Goal: Task Accomplishment & Management: Manage account settings

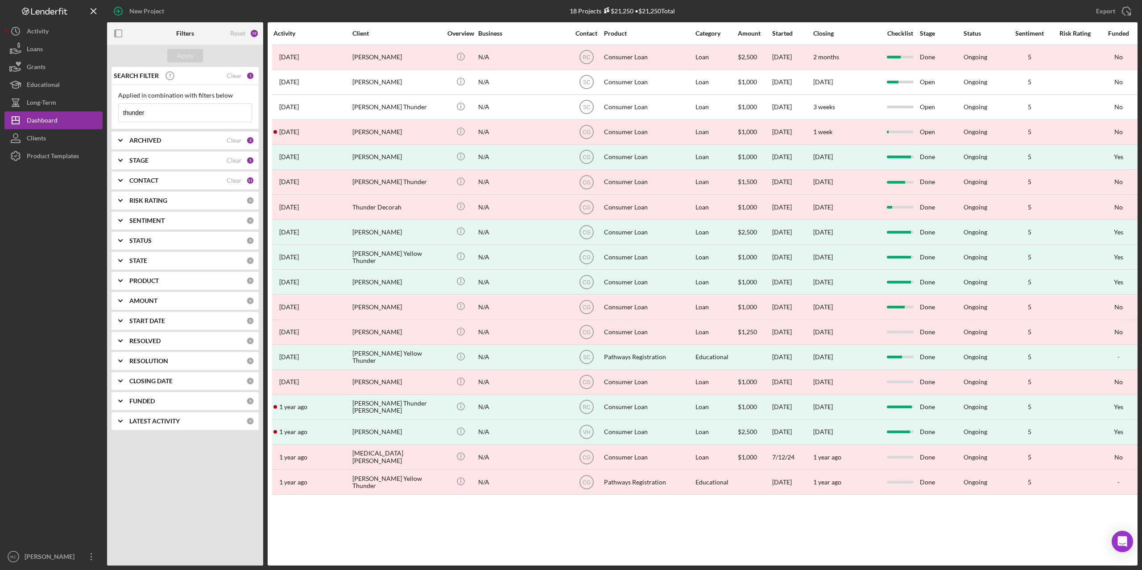
click at [161, 112] on input "thunder" at bounding box center [185, 113] width 133 height 18
type input "t"
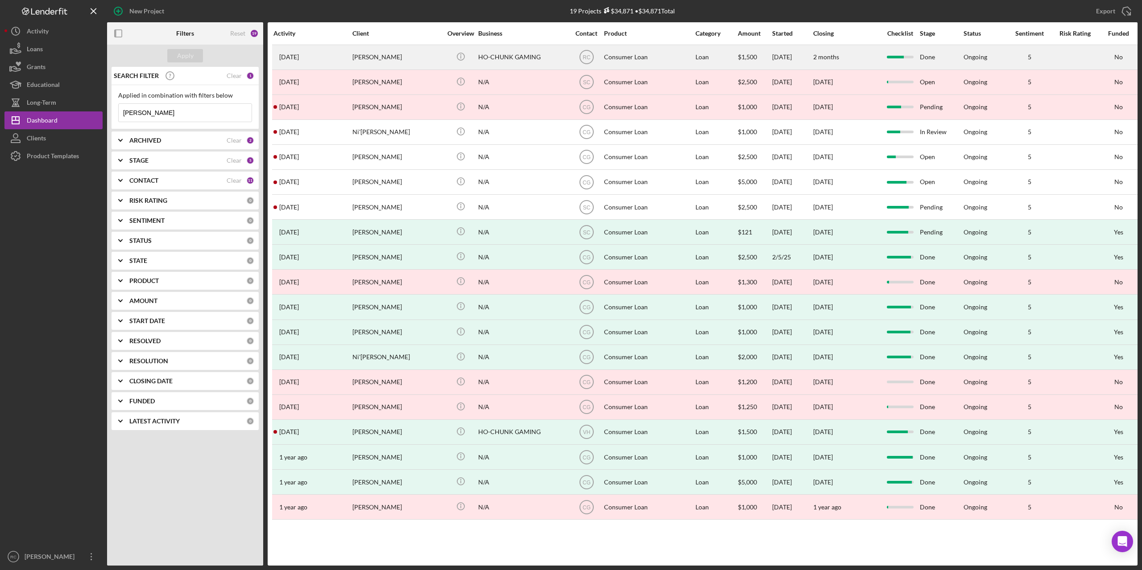
type input "funmaker"
click at [371, 54] on div "Fremina Funmaker" at bounding box center [396, 57] width 89 height 24
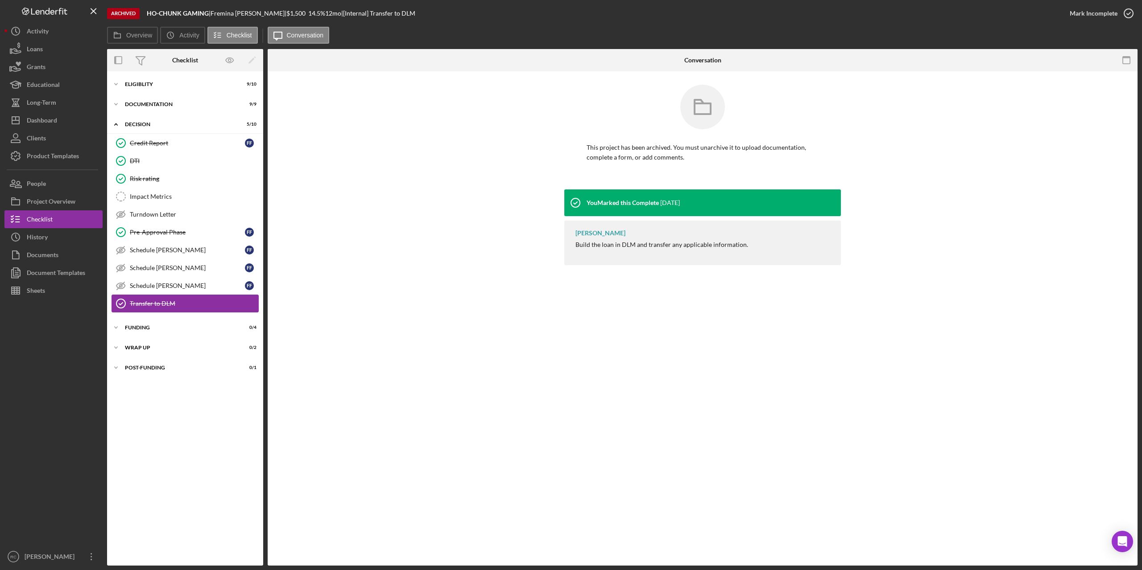
click at [143, 303] on div "Transfer to DLM" at bounding box center [194, 303] width 128 height 7
click at [142, 328] on div "Funding" at bounding box center [188, 327] width 127 height 5
click at [132, 121] on div "Icon/Expander Decision 5 / 10" at bounding box center [185, 125] width 156 height 18
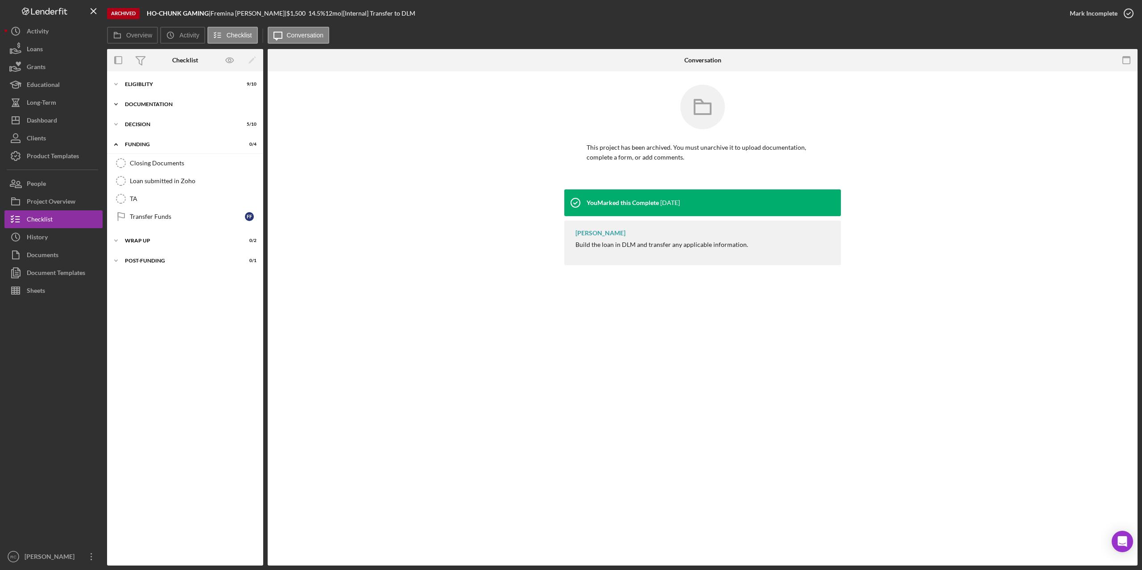
click at [137, 103] on div "Documentation" at bounding box center [188, 104] width 127 height 5
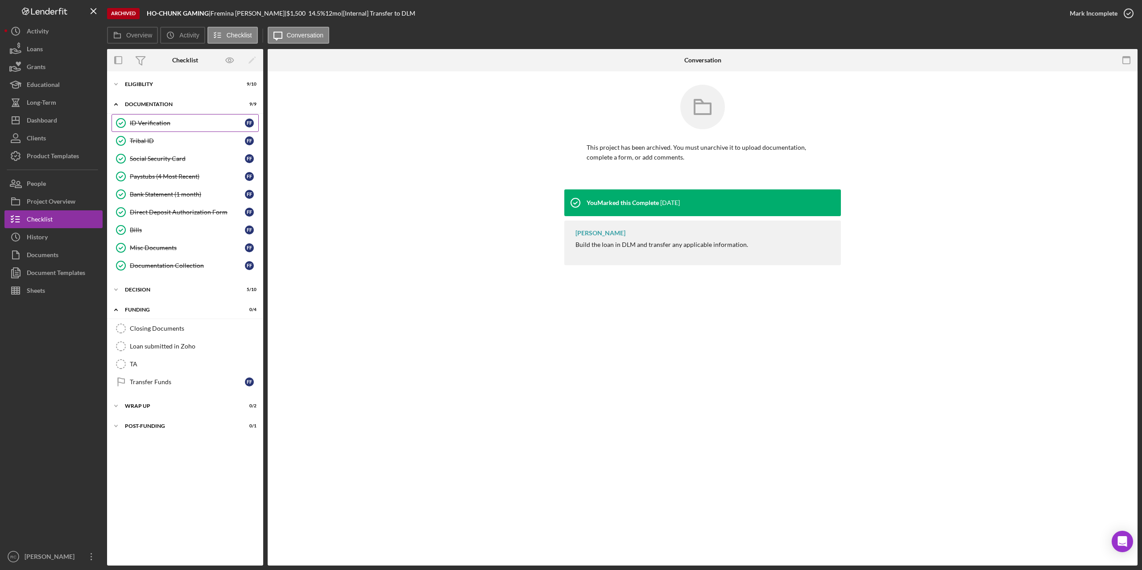
click at [145, 120] on div "ID Verification" at bounding box center [187, 123] width 115 height 7
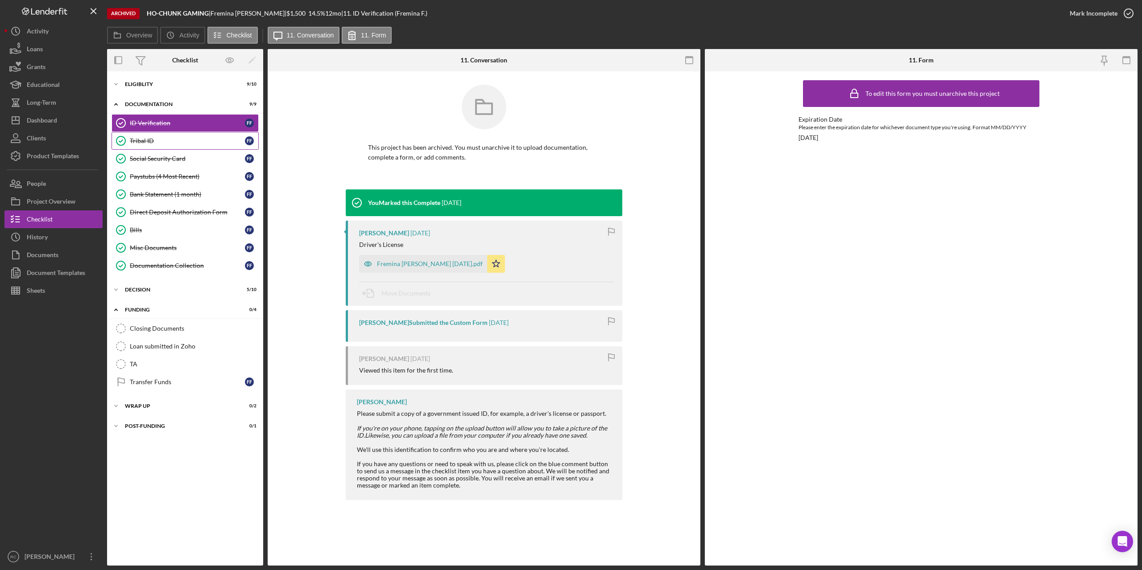
click at [142, 138] on div "Tribal ID" at bounding box center [187, 140] width 115 height 7
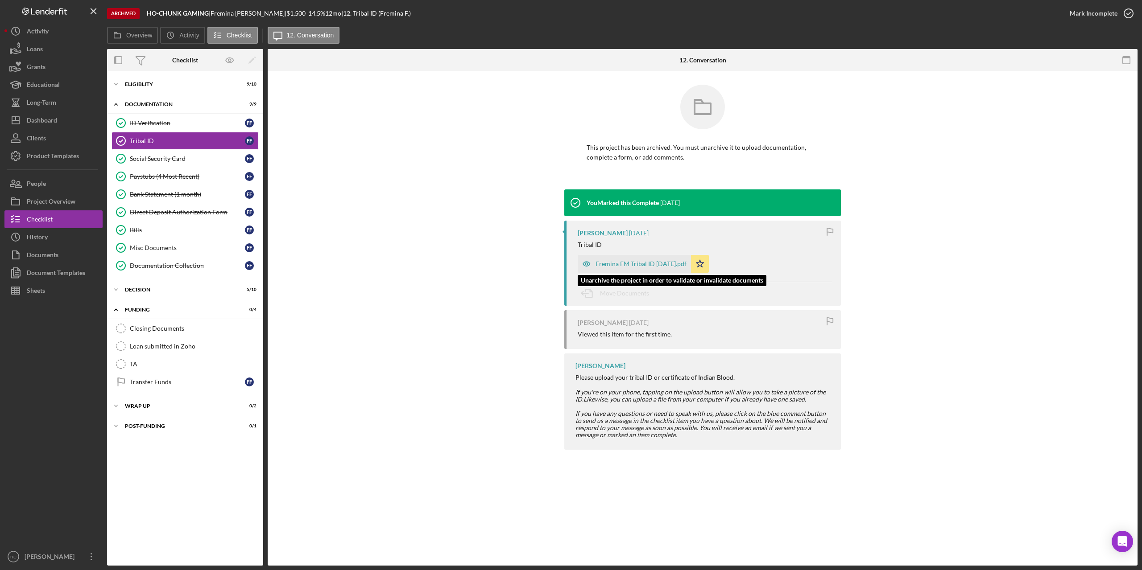
click at [627, 264] on div "Fremina FM Tribal ID 8.27.25.pdf" at bounding box center [640, 263] width 91 height 7
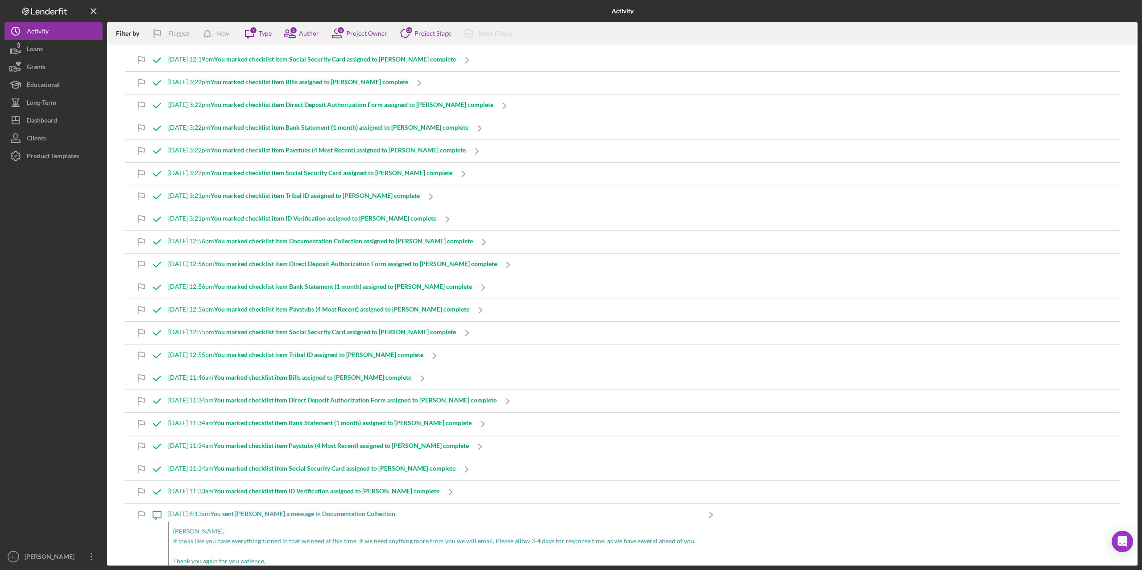
drag, startPoint x: 35, startPoint y: 49, endPoint x: 166, endPoint y: 40, distance: 131.0
click at [36, 49] on div "Loans" at bounding box center [35, 50] width 16 height 20
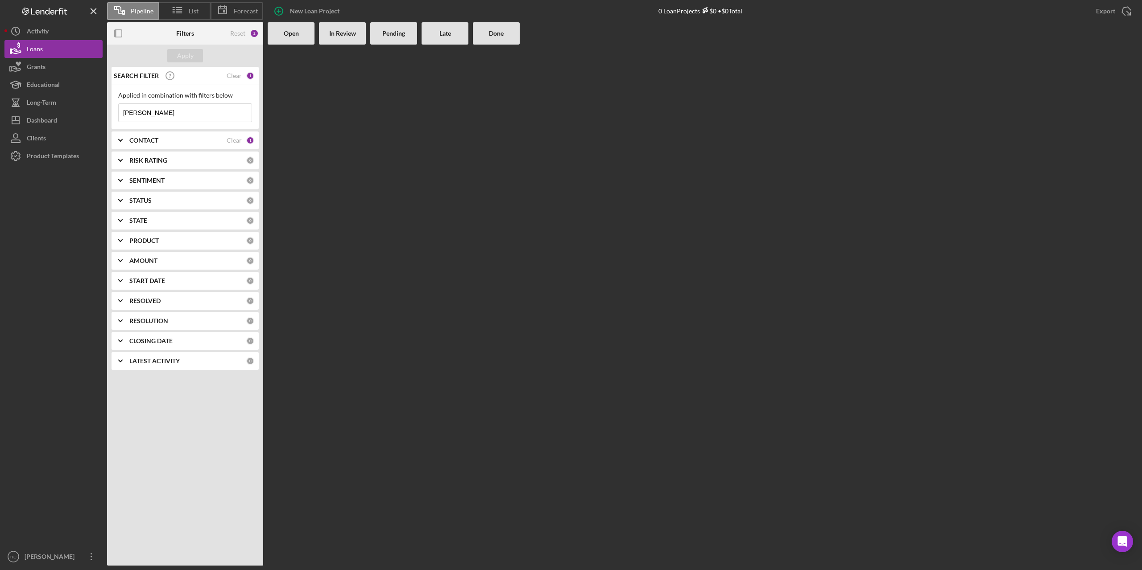
click at [159, 115] on input "[PERSON_NAME]" at bounding box center [185, 113] width 133 height 18
type input "d"
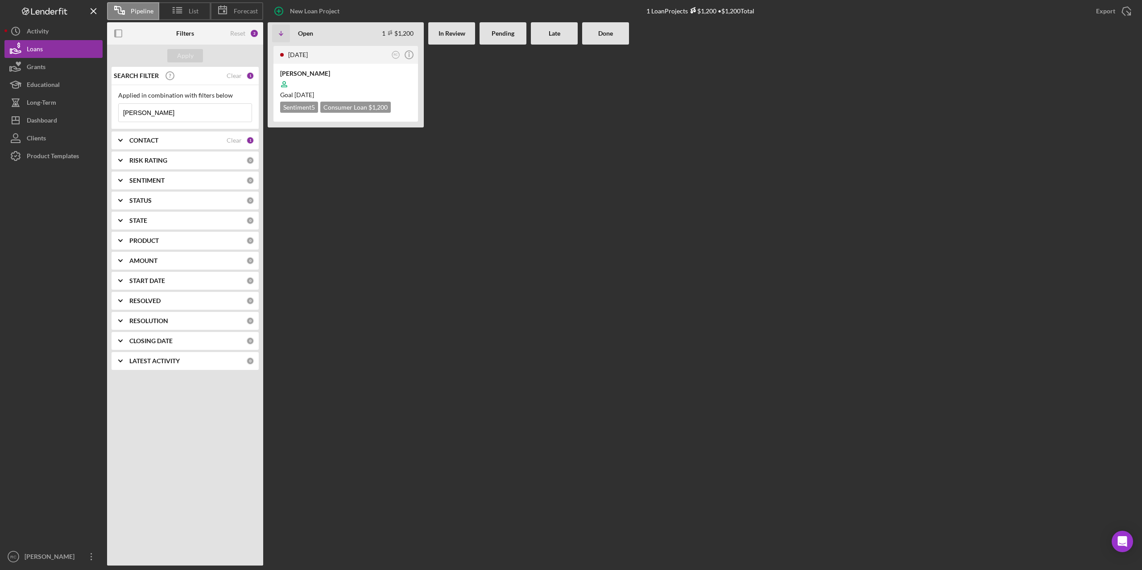
type input "[PERSON_NAME]"
click at [766, 323] on div "[DATE] RC Icon/Info [PERSON_NAME] Goal [DATE] Sentiment 5 Consumer Loan $1,200 …" at bounding box center [703, 305] width 870 height 521
click at [149, 142] on b "CONTACT" at bounding box center [143, 140] width 29 height 7
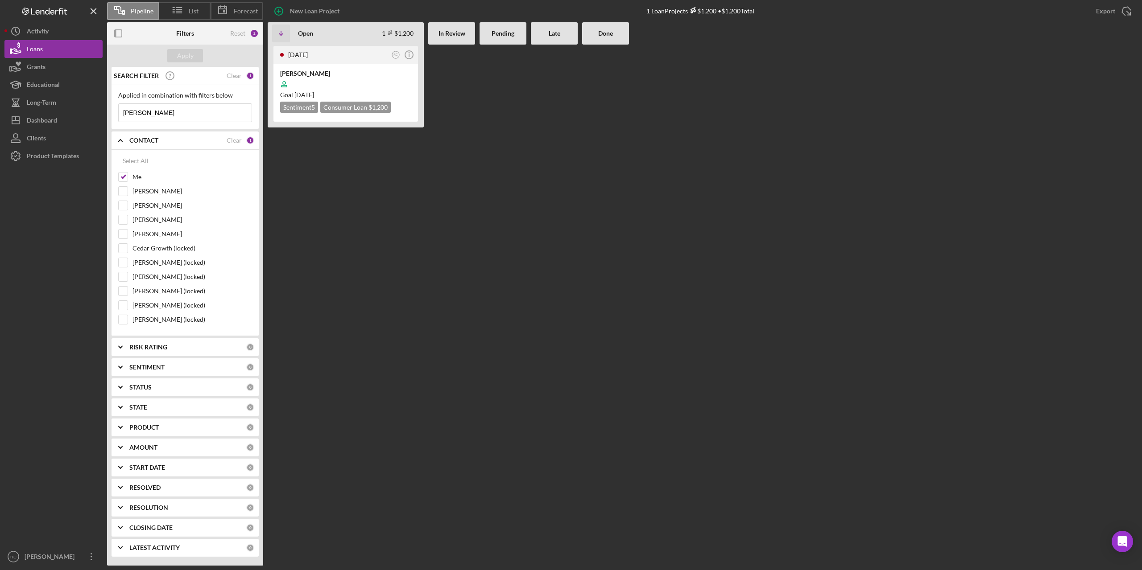
click at [236, 138] on div "Clear" at bounding box center [234, 140] width 15 height 7
click at [177, 109] on input "[PERSON_NAME]" at bounding box center [185, 113] width 133 height 18
click at [189, 56] on div "Apply" at bounding box center [185, 55] width 17 height 13
click at [137, 160] on div "Select All" at bounding box center [136, 161] width 26 height 18
checkbox input "true"
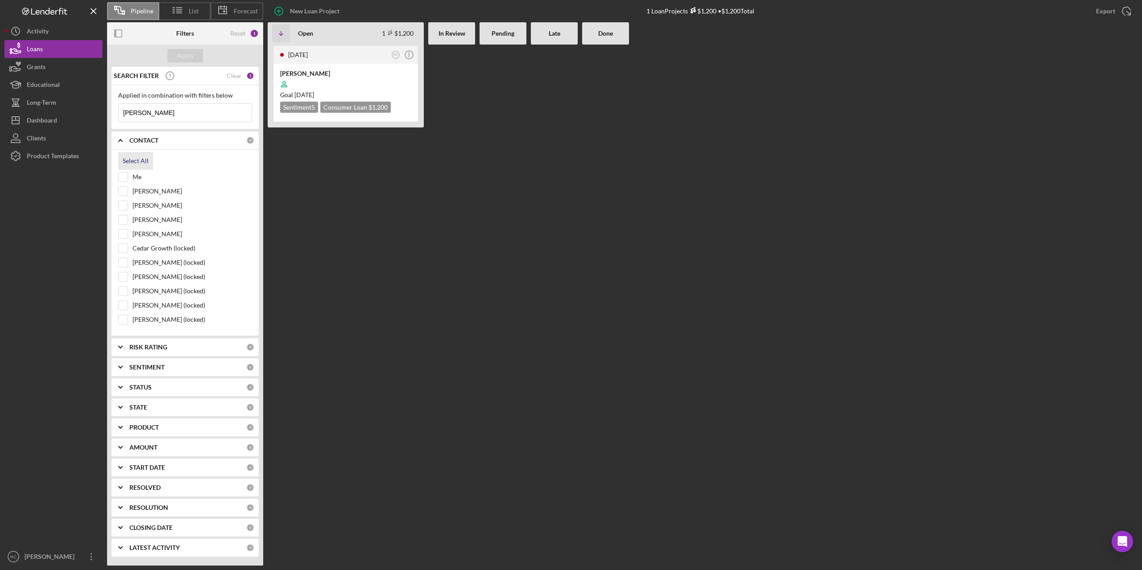
checkbox input "true"
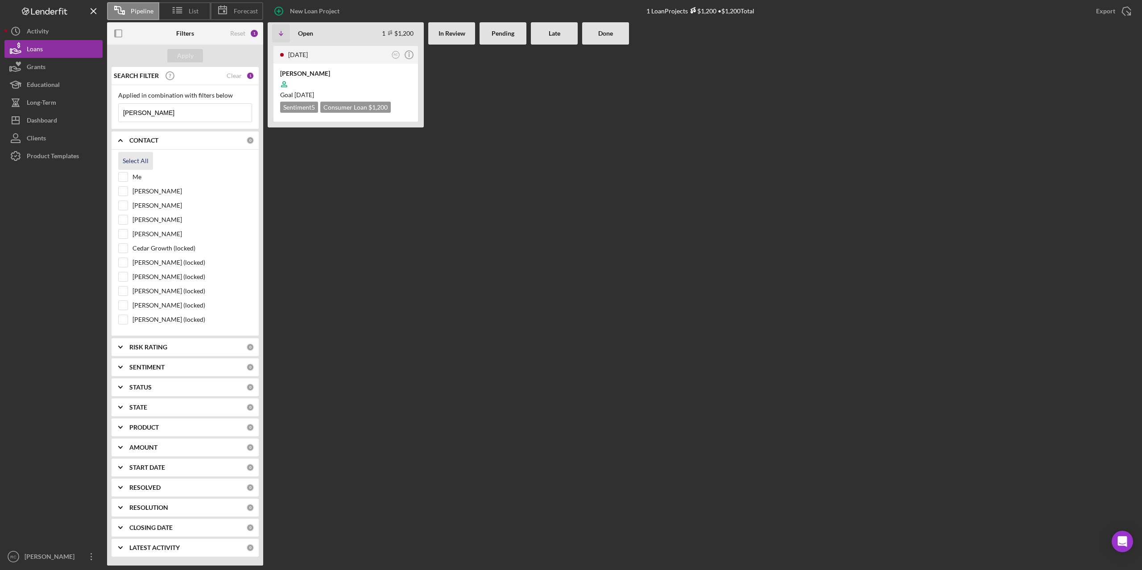
checkbox input "true"
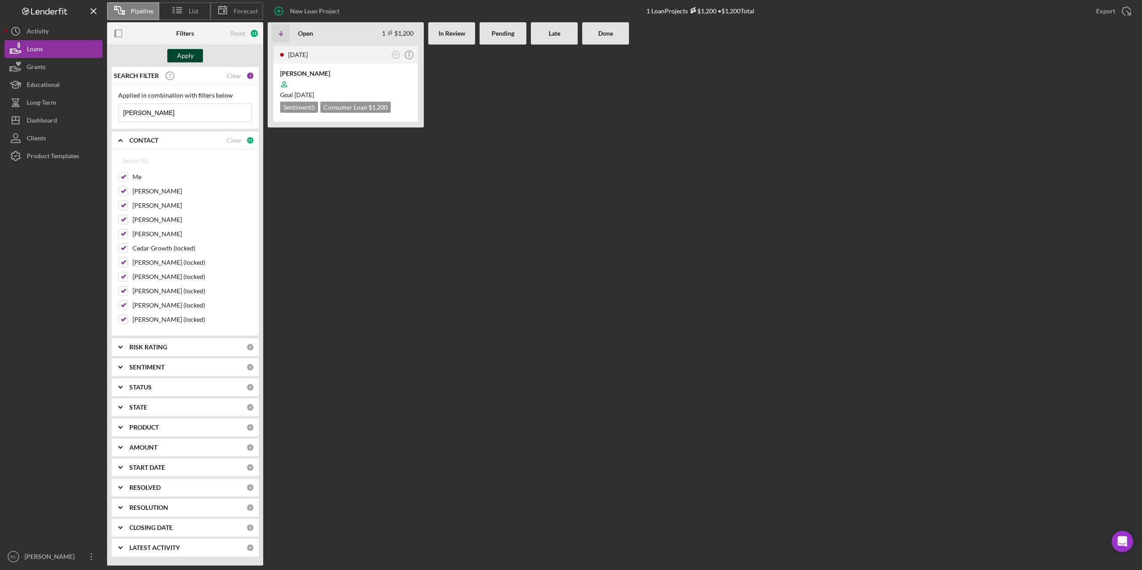
click at [191, 52] on div "Apply" at bounding box center [185, 55] width 17 height 13
click at [300, 75] on div "[PERSON_NAME]" at bounding box center [345, 73] width 131 height 9
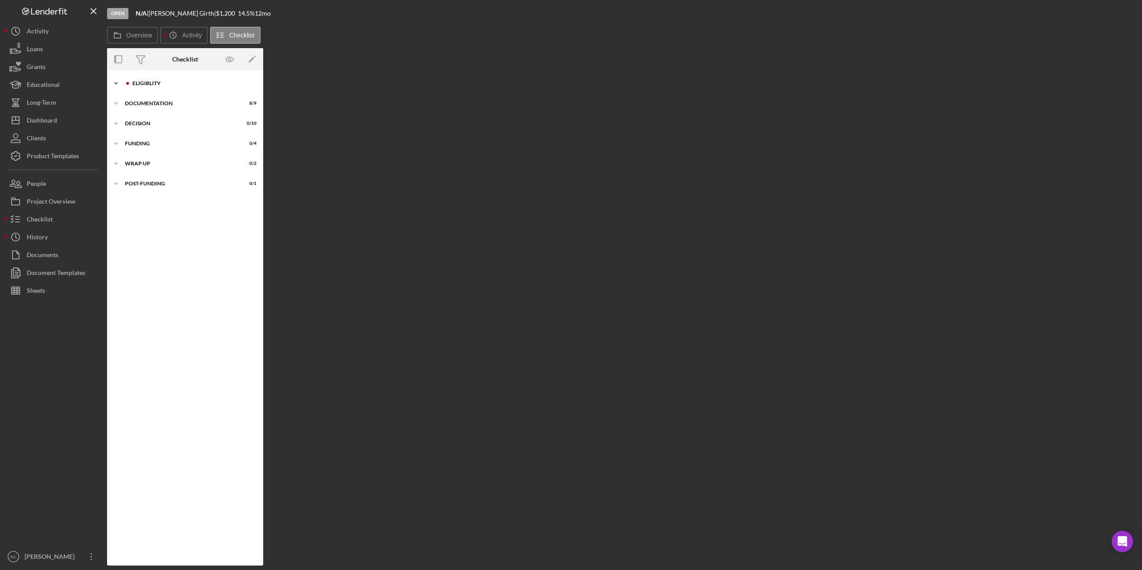
click at [153, 85] on div "Eligiblity" at bounding box center [192, 83] width 120 height 5
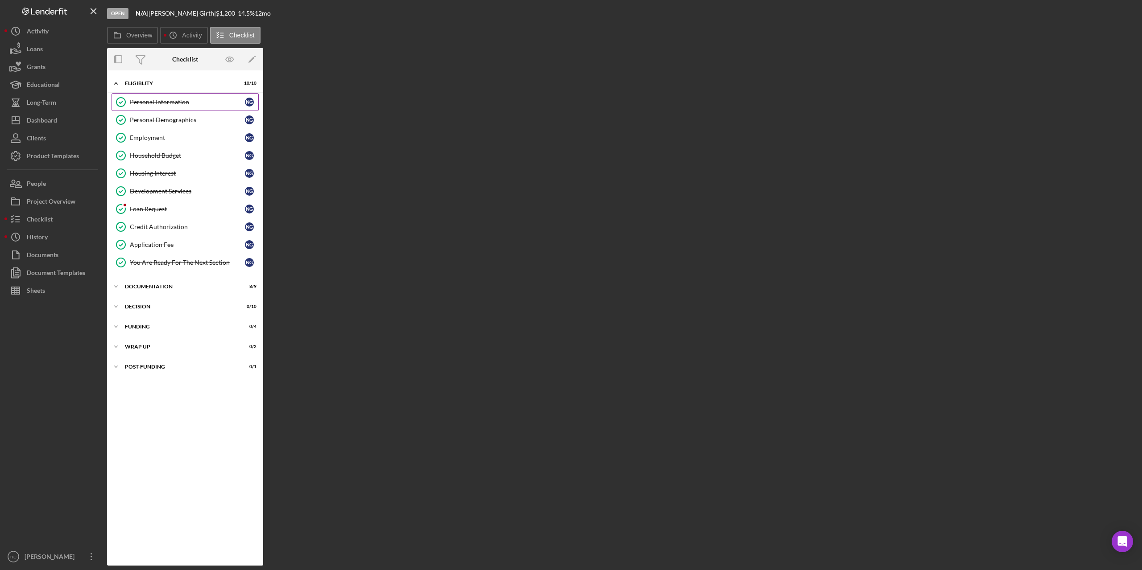
click at [157, 102] on div "Personal Information" at bounding box center [187, 102] width 115 height 7
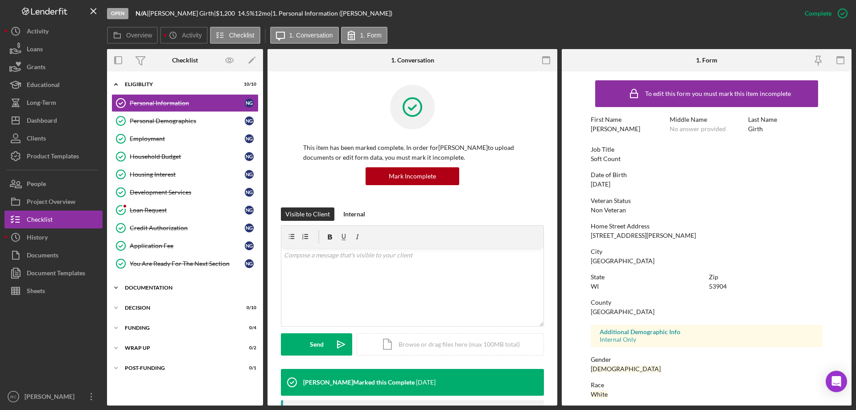
click at [141, 289] on div "Documentation" at bounding box center [188, 287] width 127 height 5
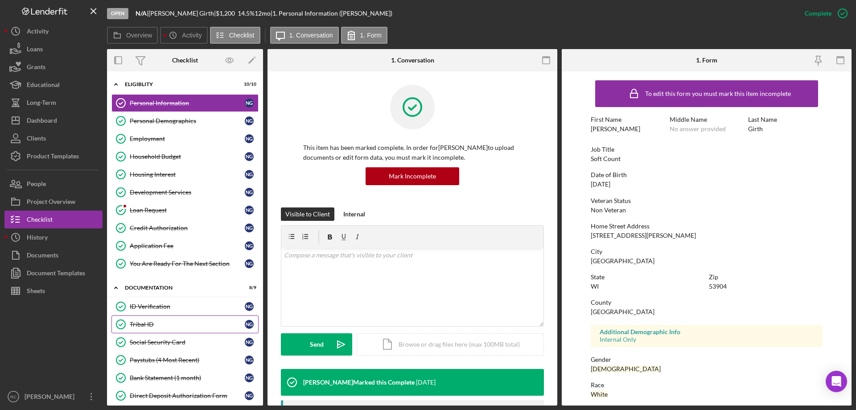
scroll to position [119, 0]
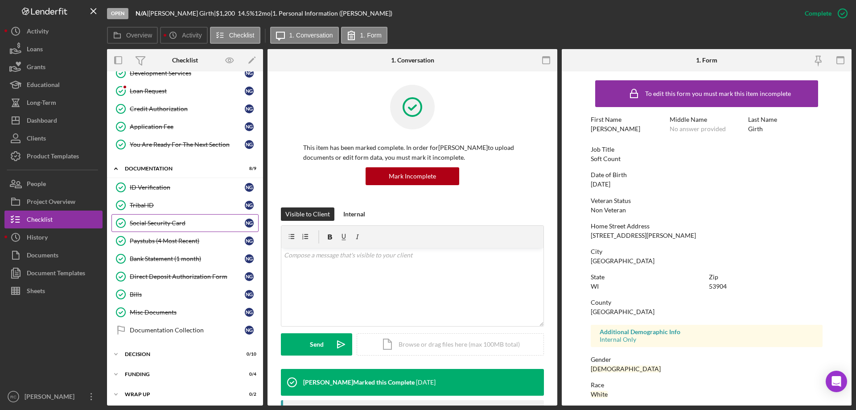
click at [171, 224] on div "Social Security Card" at bounding box center [187, 222] width 115 height 7
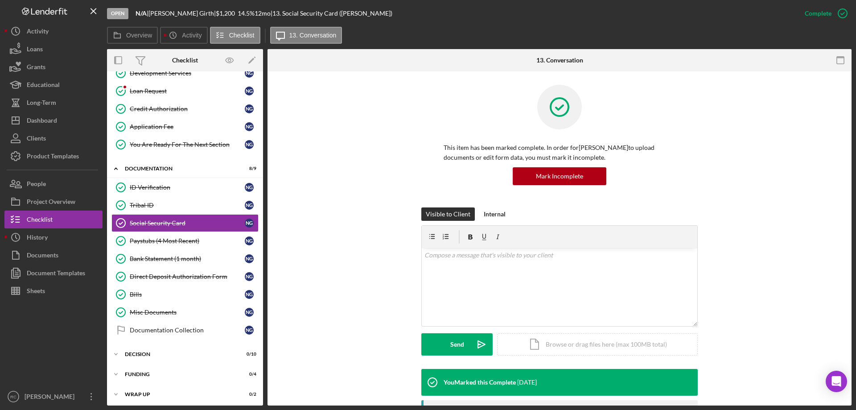
scroll to position [119, 0]
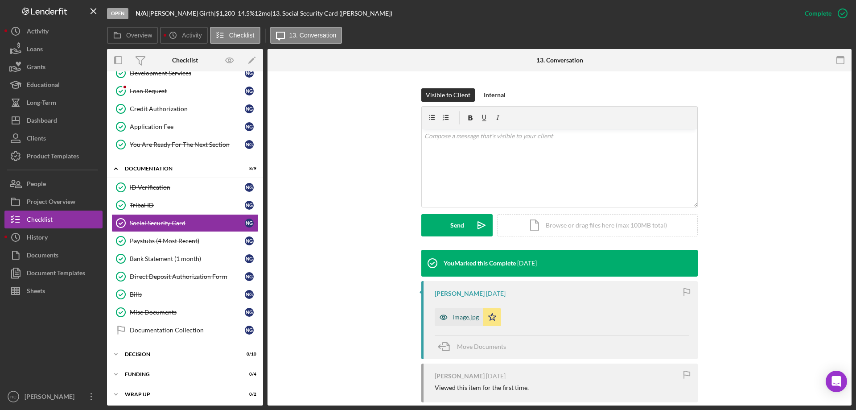
click at [466, 314] on div "image.jpg" at bounding box center [466, 317] width 26 height 7
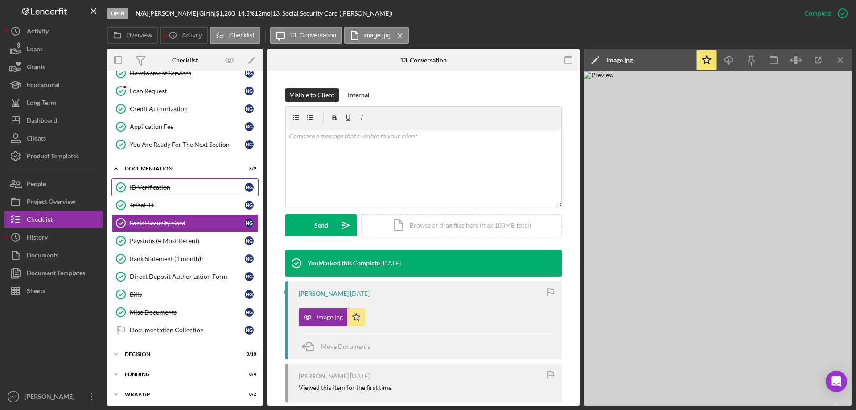
click at [147, 185] on div "ID Verification" at bounding box center [187, 187] width 115 height 7
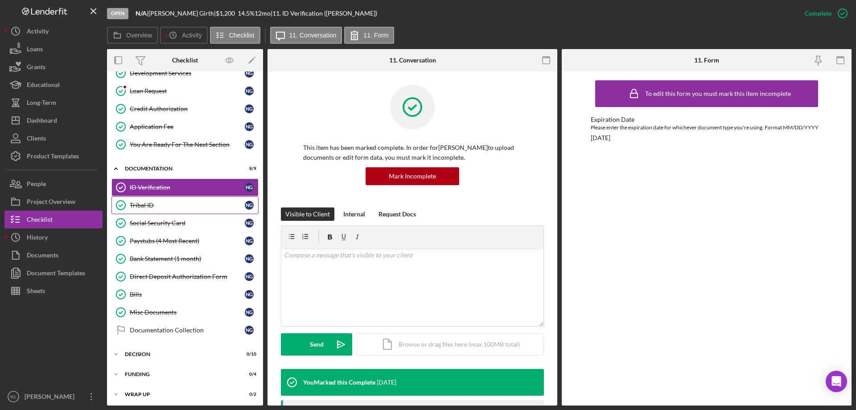
click at [149, 204] on div "Tribal ID" at bounding box center [187, 205] width 115 height 7
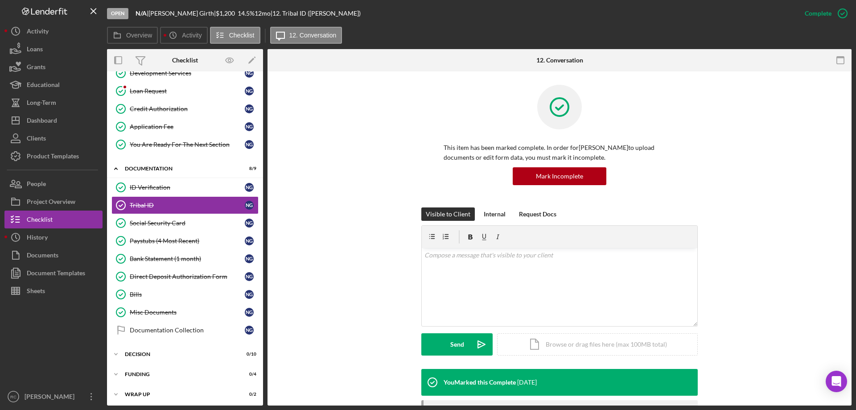
scroll to position [152, 0]
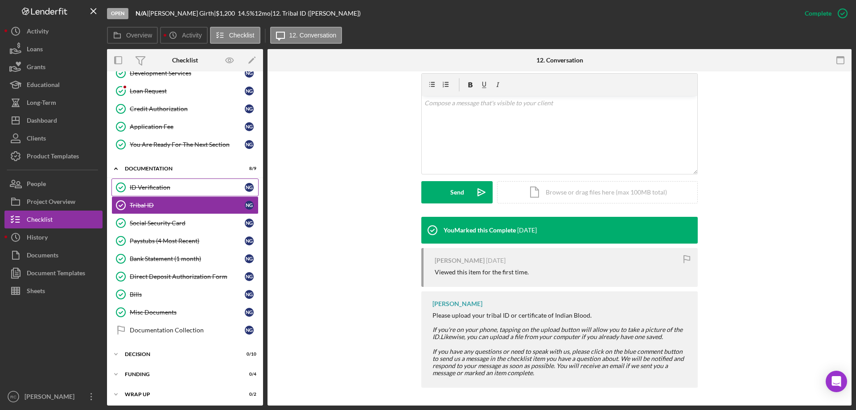
click at [168, 188] on div "ID Verification" at bounding box center [187, 187] width 115 height 7
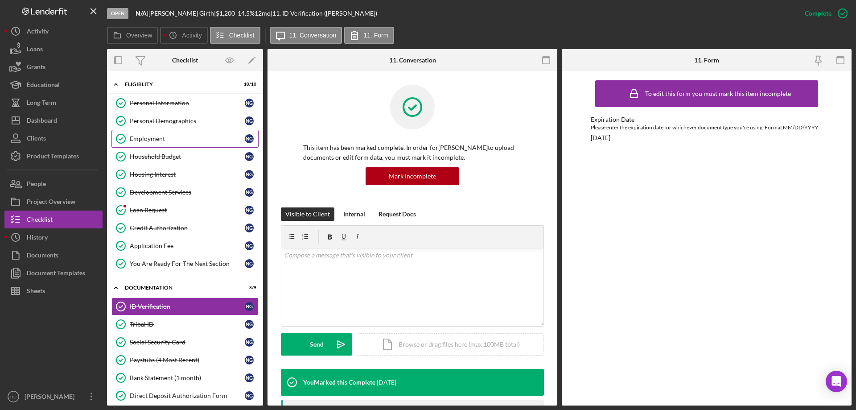
click at [164, 139] on div "Employment" at bounding box center [187, 138] width 115 height 7
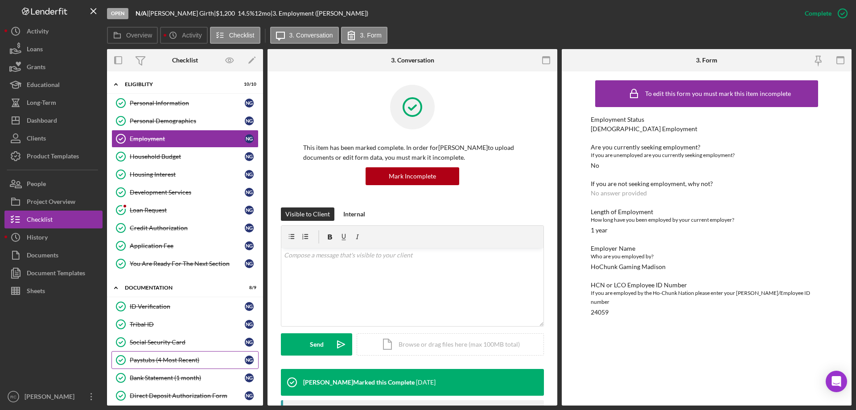
click at [197, 360] on div "Paystubs (4 Most Recent)" at bounding box center [187, 359] width 115 height 7
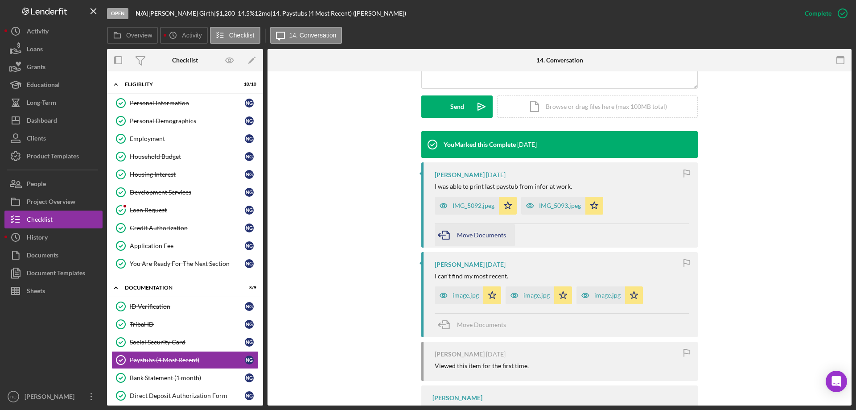
scroll to position [280, 0]
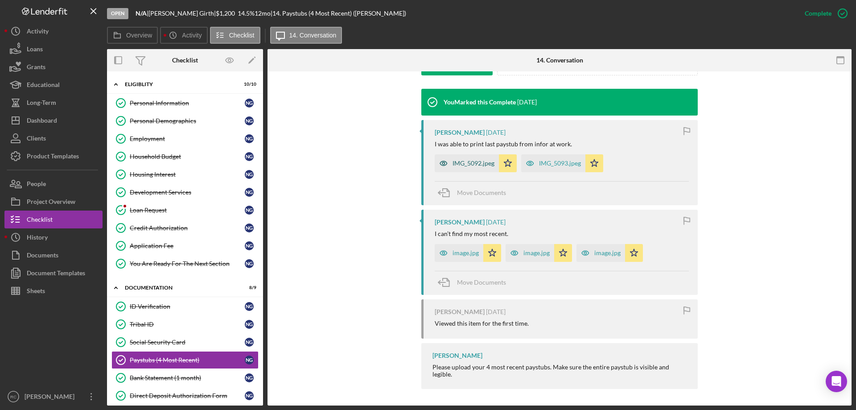
click at [473, 163] on div "IMG_5092.jpeg" at bounding box center [474, 163] width 42 height 7
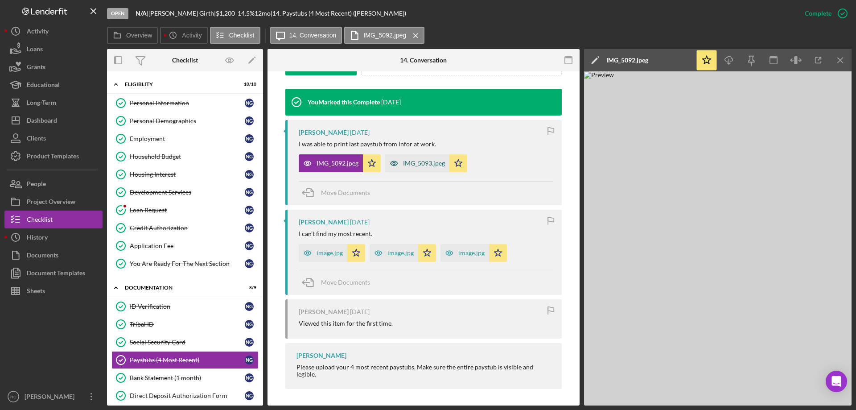
click at [430, 165] on div "IMG_5093.jpeg" at bounding box center [424, 163] width 42 height 7
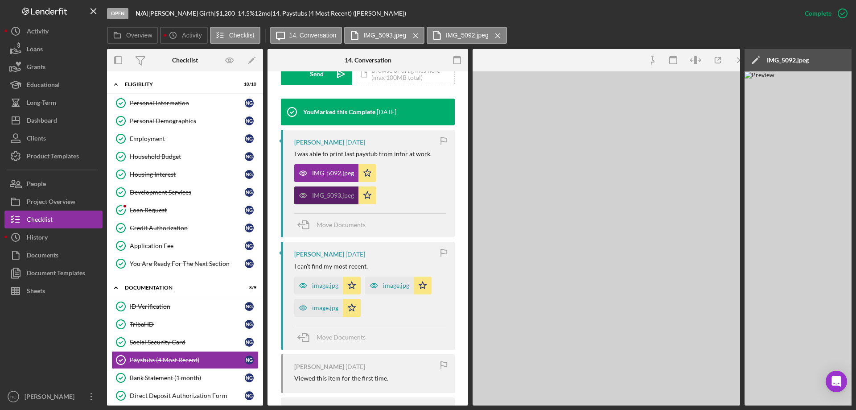
scroll to position [290, 0]
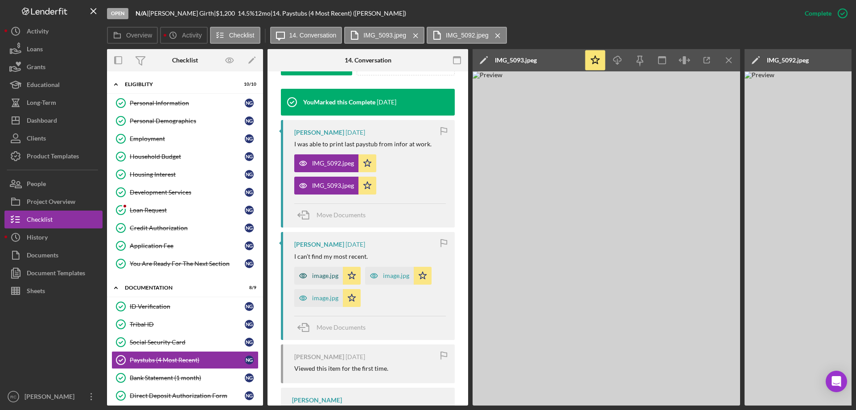
click at [326, 272] on div "image.jpg" at bounding box center [325, 275] width 26 height 7
click at [384, 273] on div "image.jpg" at bounding box center [396, 275] width 26 height 7
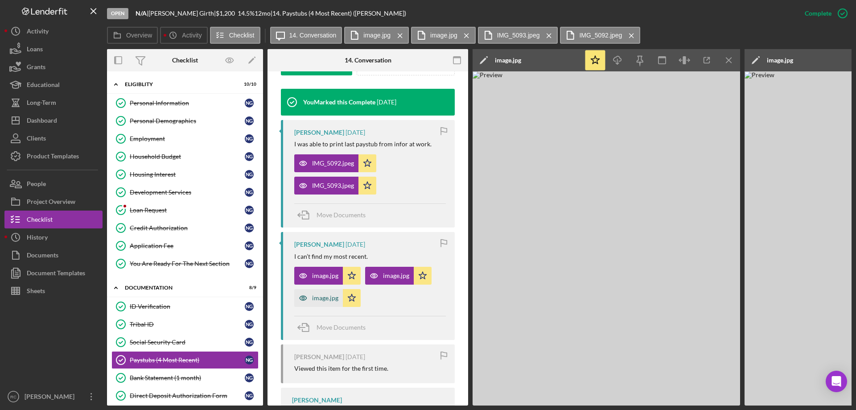
click at [329, 301] on div "image.jpg" at bounding box center [325, 297] width 26 height 7
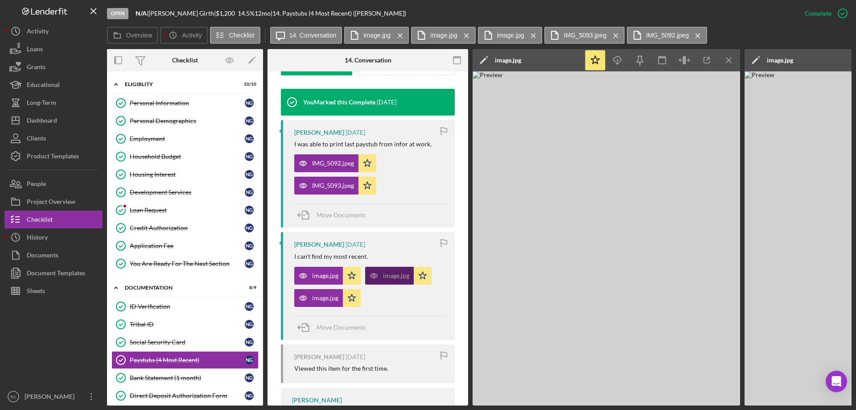
click at [388, 277] on div "image.jpg" at bounding box center [396, 275] width 26 height 7
click at [328, 272] on div "image.jpg" at bounding box center [325, 275] width 26 height 7
click at [333, 161] on div "IMG_5092.jpeg" at bounding box center [333, 163] width 42 height 7
click at [337, 186] on div "IMG_5093.jpeg" at bounding box center [333, 185] width 42 height 7
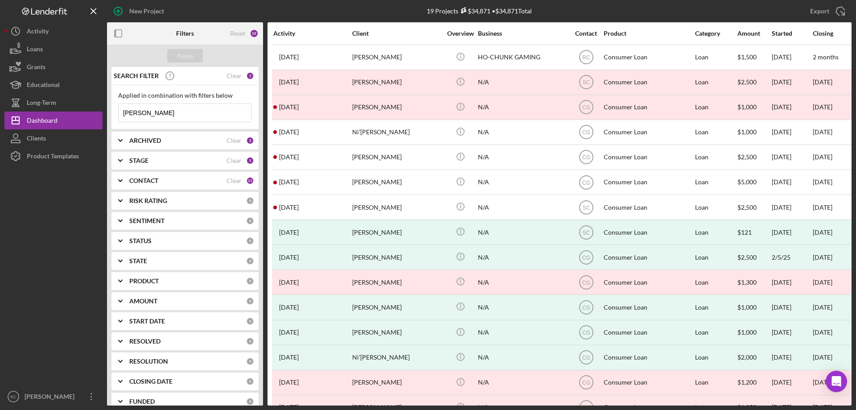
click at [161, 110] on input "[PERSON_NAME]" at bounding box center [185, 113] width 133 height 18
type input "f"
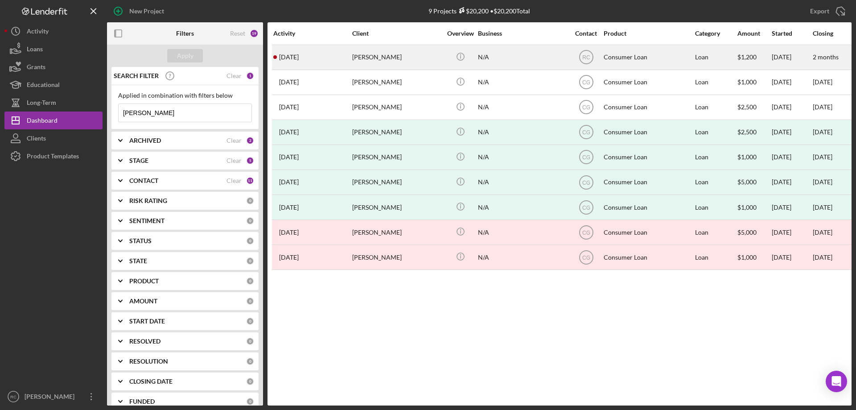
type input "[PERSON_NAME]"
click at [368, 54] on div "[PERSON_NAME]" at bounding box center [396, 57] width 89 height 24
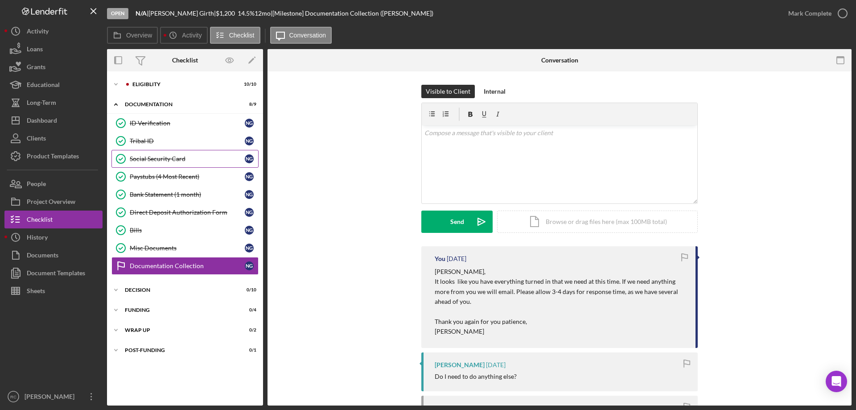
click at [182, 162] on div "Social Security Card" at bounding box center [187, 158] width 115 height 7
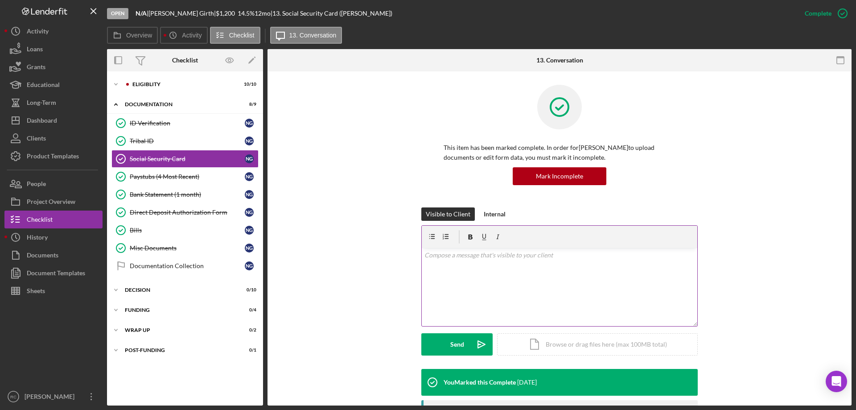
scroll to position [178, 0]
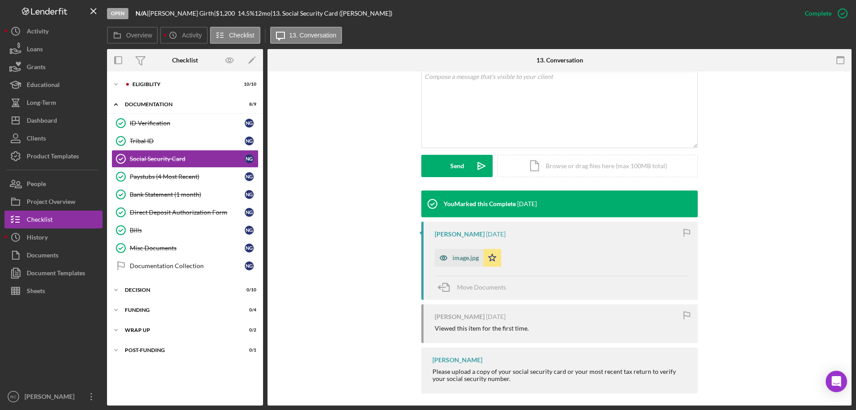
click at [457, 253] on div "image.jpg" at bounding box center [459, 258] width 49 height 18
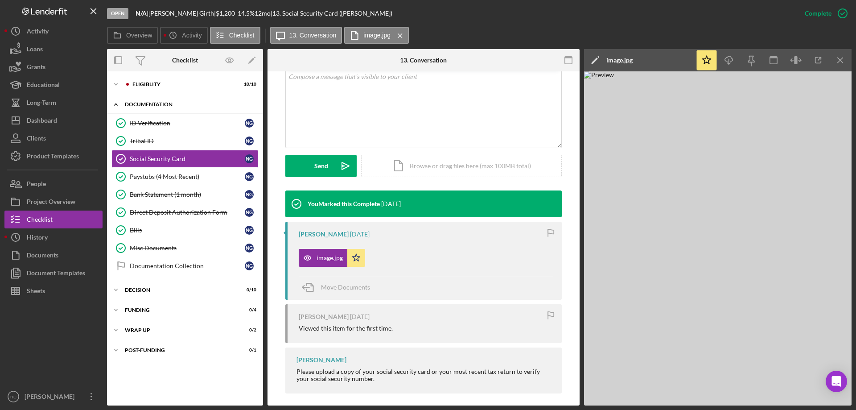
click at [161, 101] on div "Icon/Expander Documentation 8 / 9" at bounding box center [185, 104] width 156 height 18
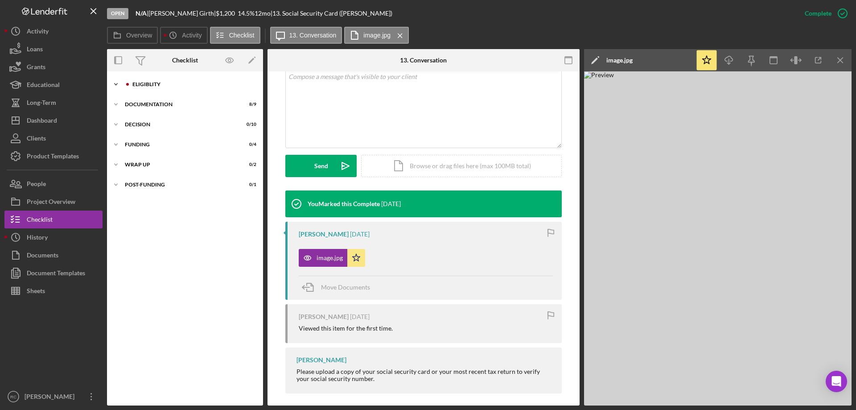
click at [157, 83] on div "Eligiblity" at bounding box center [192, 84] width 120 height 5
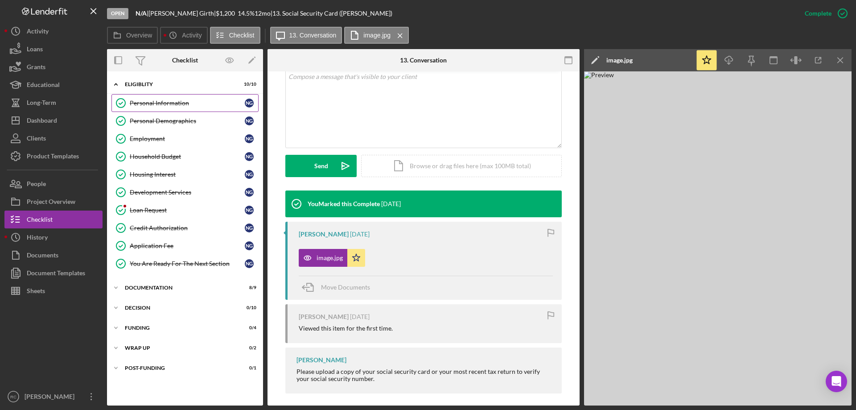
click at [156, 100] on div "Personal Information" at bounding box center [187, 102] width 115 height 7
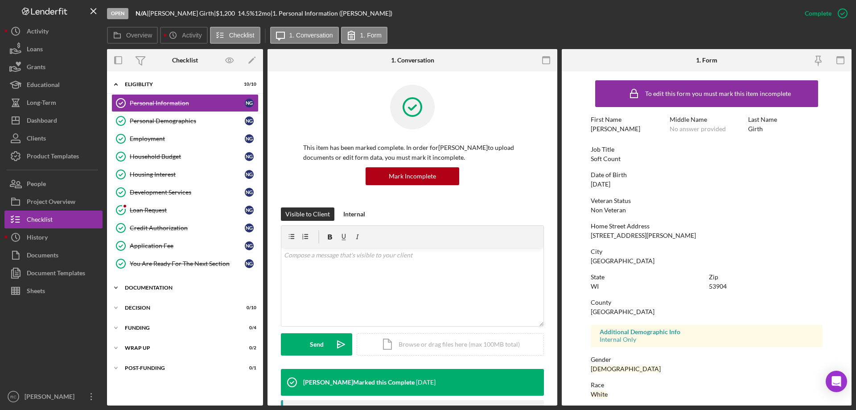
click at [160, 286] on div "Documentation" at bounding box center [188, 287] width 127 height 5
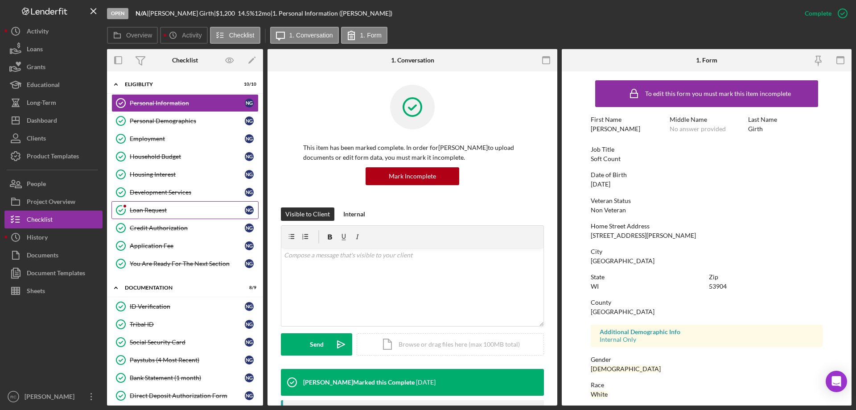
click at [159, 210] on div "Loan Request" at bounding box center [187, 209] width 115 height 7
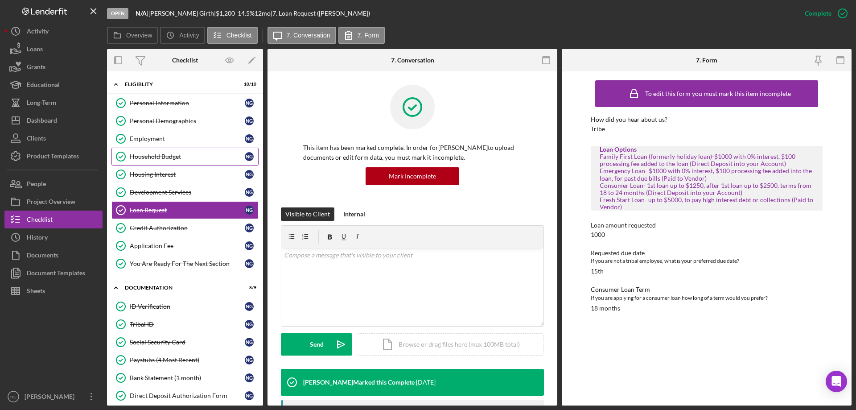
click at [158, 153] on div "Household Budget" at bounding box center [187, 156] width 115 height 7
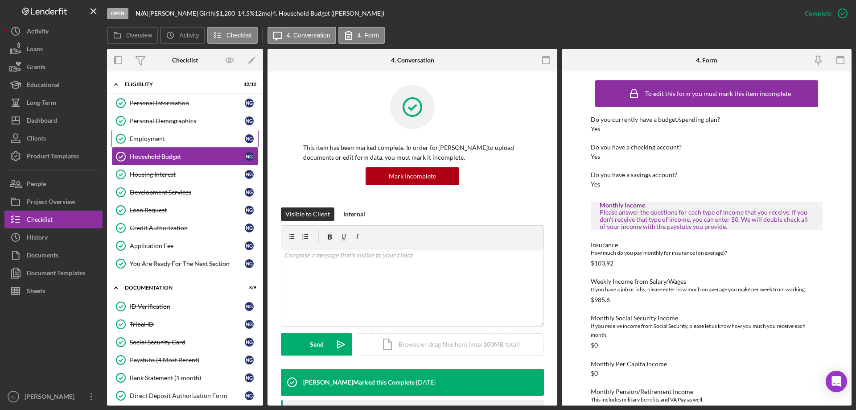
click at [143, 139] on div "Employment" at bounding box center [187, 138] width 115 height 7
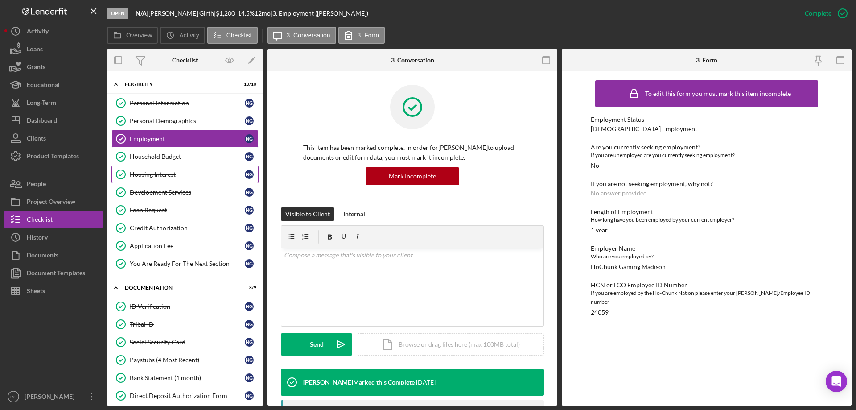
click at [161, 172] on div "Housing Interest" at bounding box center [187, 174] width 115 height 7
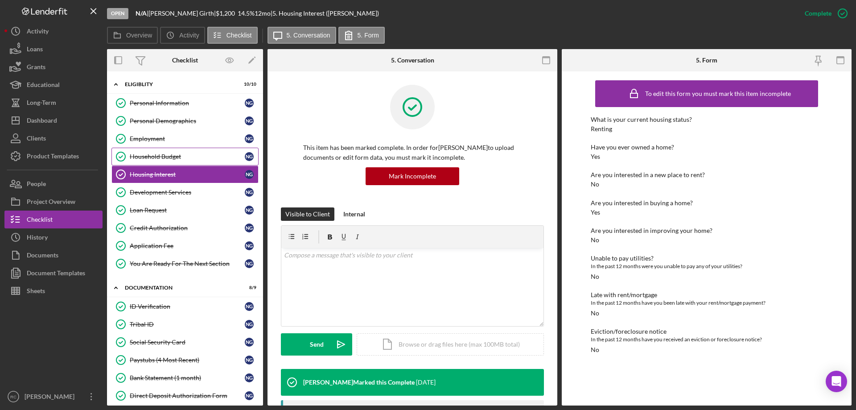
click at [164, 156] on div "Household Budget" at bounding box center [187, 156] width 115 height 7
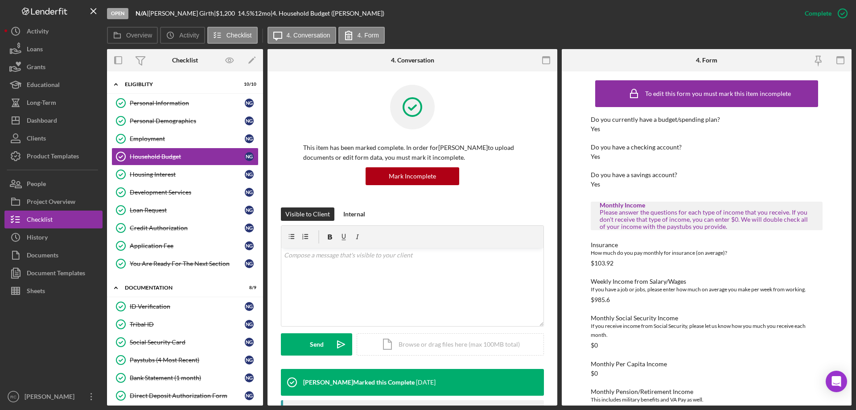
scroll to position [59, 0]
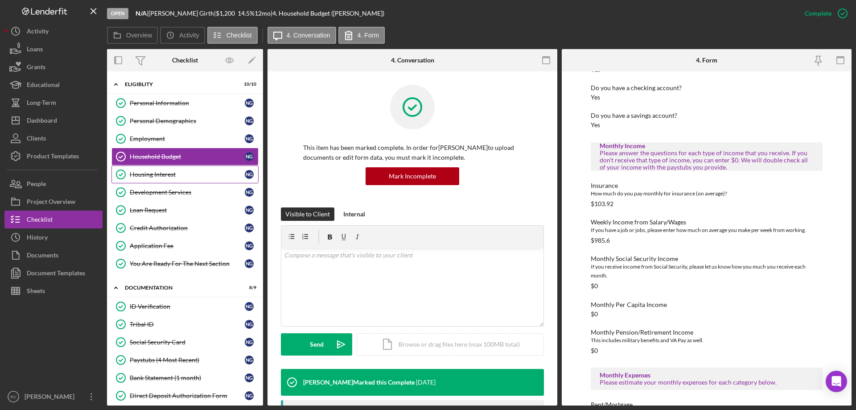
click at [169, 176] on div "Housing Interest" at bounding box center [187, 174] width 115 height 7
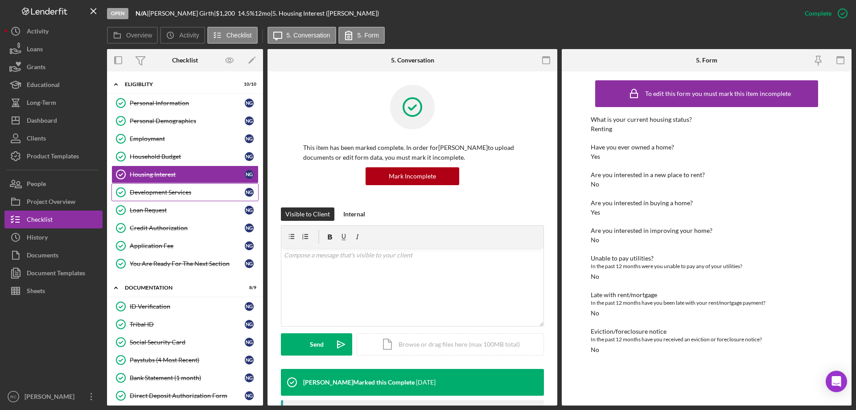
click at [170, 192] on div "Development Services" at bounding box center [187, 192] width 115 height 7
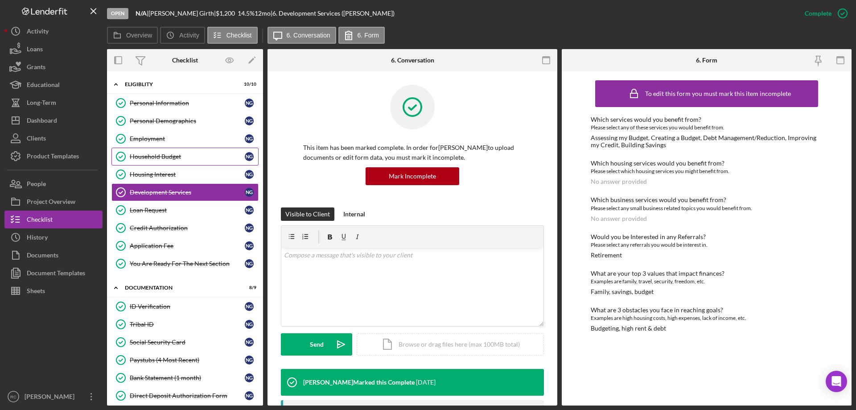
click at [157, 158] on div "Household Budget" at bounding box center [187, 156] width 115 height 7
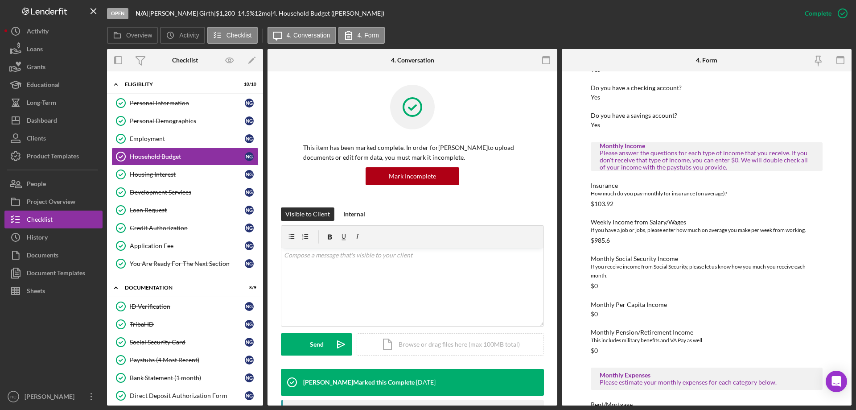
scroll to position [178, 0]
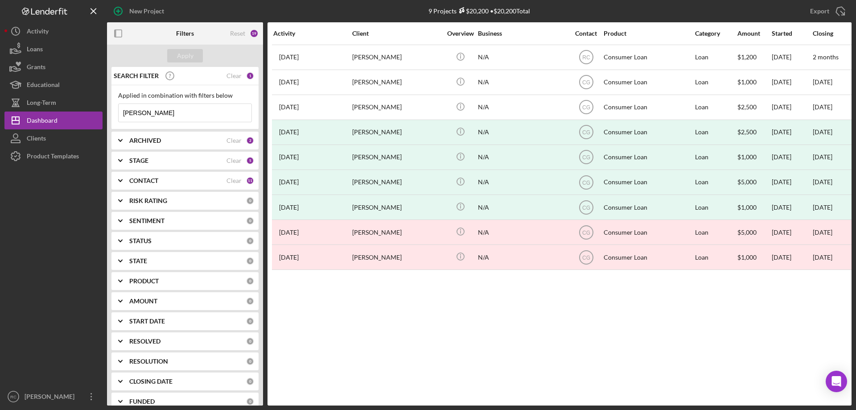
click at [156, 112] on input "[PERSON_NAME]" at bounding box center [185, 113] width 133 height 18
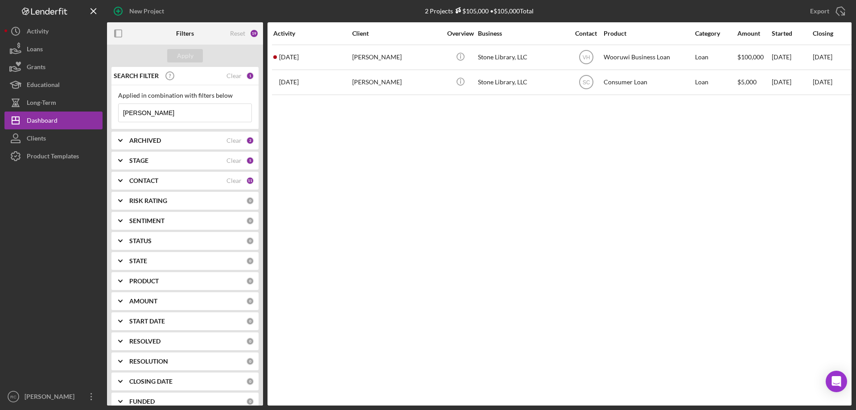
click at [145, 120] on input "tami" at bounding box center [185, 113] width 133 height 18
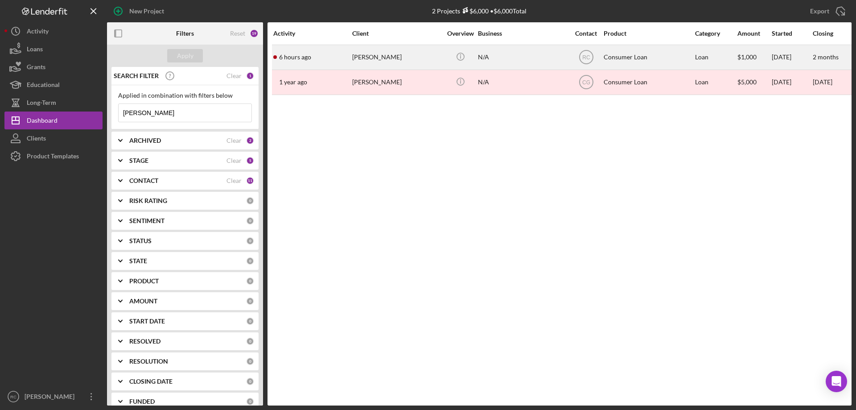
type input "tammy"
click at [401, 56] on div "Tammy Whitewing" at bounding box center [396, 57] width 89 height 24
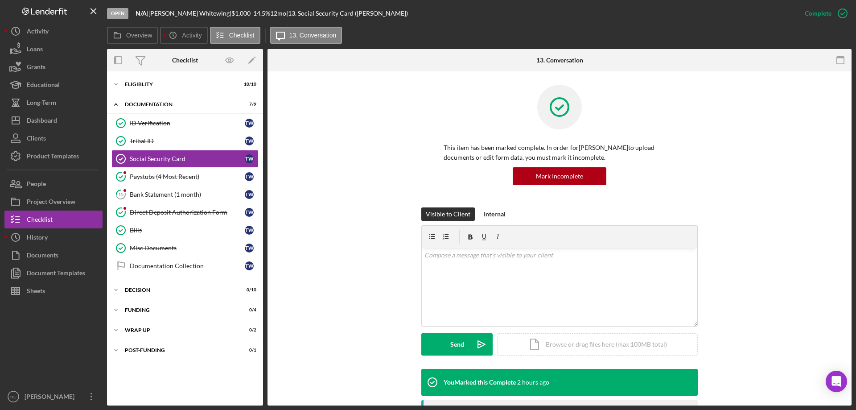
scroll to position [178, 0]
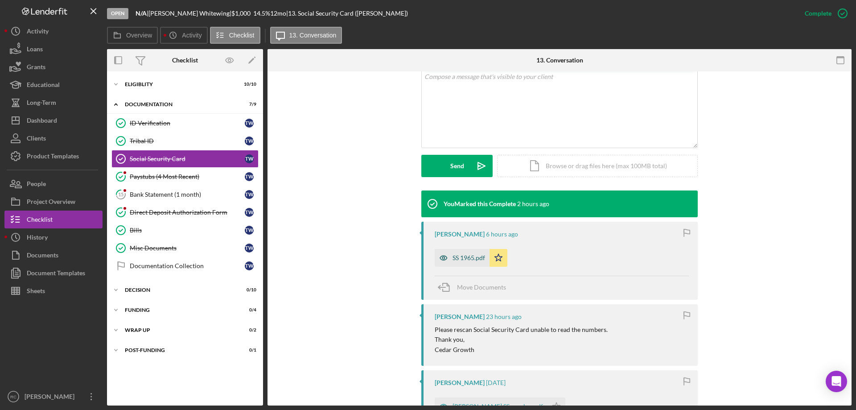
click at [467, 258] on div "SS 1965.pdf" at bounding box center [469, 257] width 33 height 7
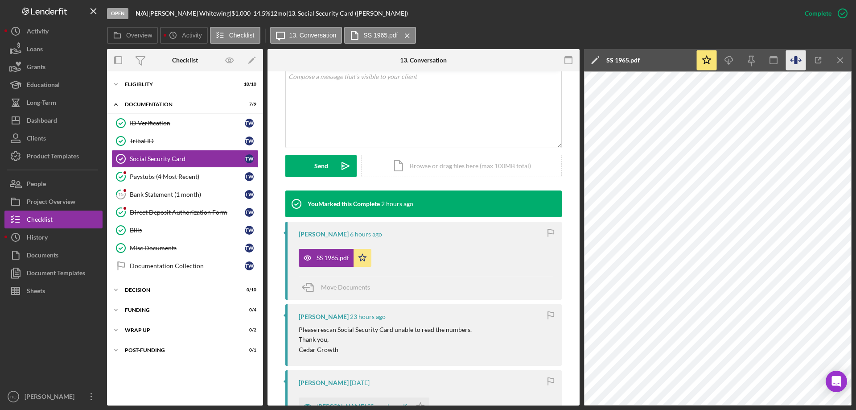
click at [796, 62] on icon "button" at bounding box center [795, 60] width 3 height 8
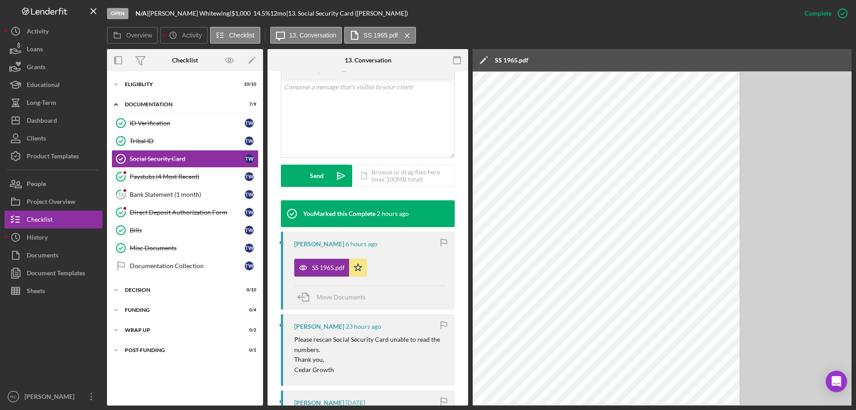
scroll to position [189, 0]
